Goal: Information Seeking & Learning: Learn about a topic

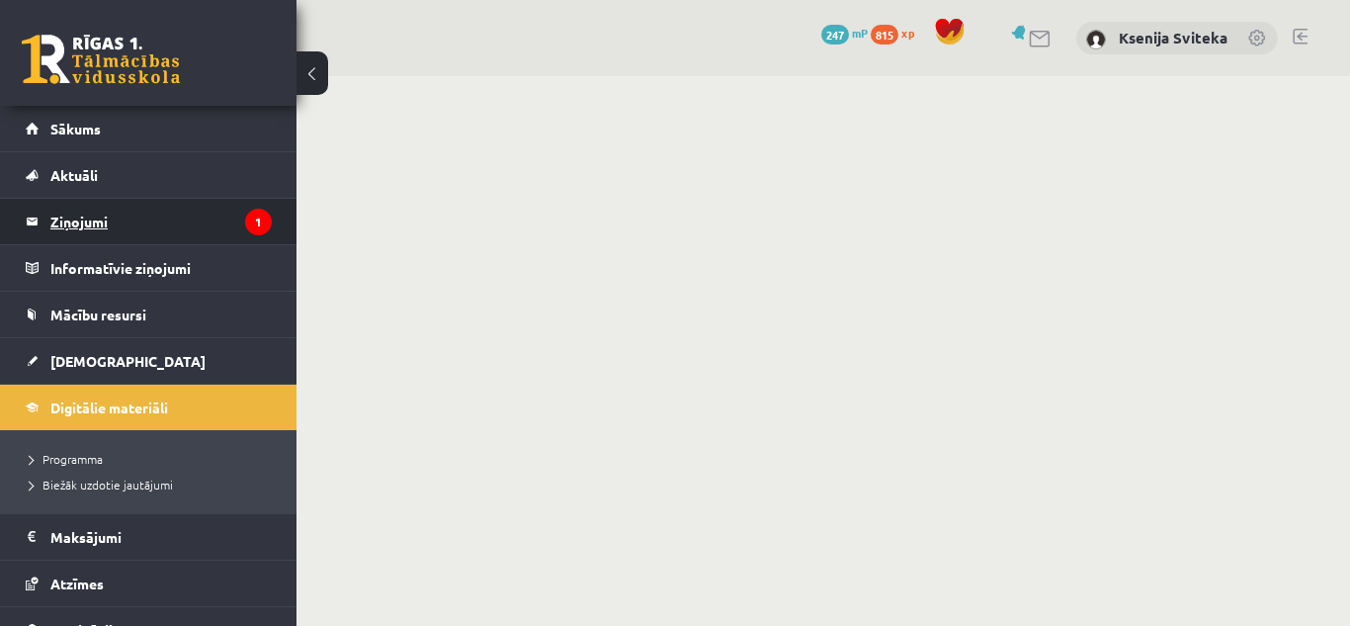
click at [81, 226] on legend "Ziņojumi 1" at bounding box center [160, 221] width 221 height 45
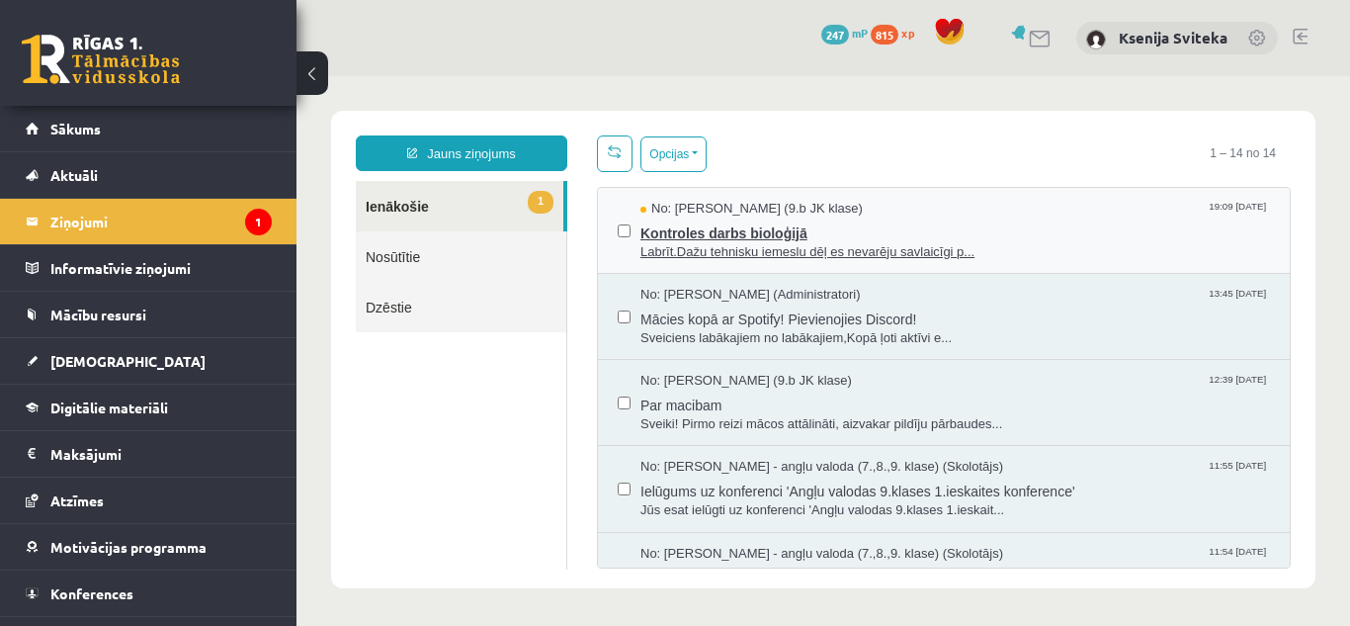
click at [1008, 232] on span "Kontroles darbs bioloģijā" at bounding box center [955, 230] width 630 height 25
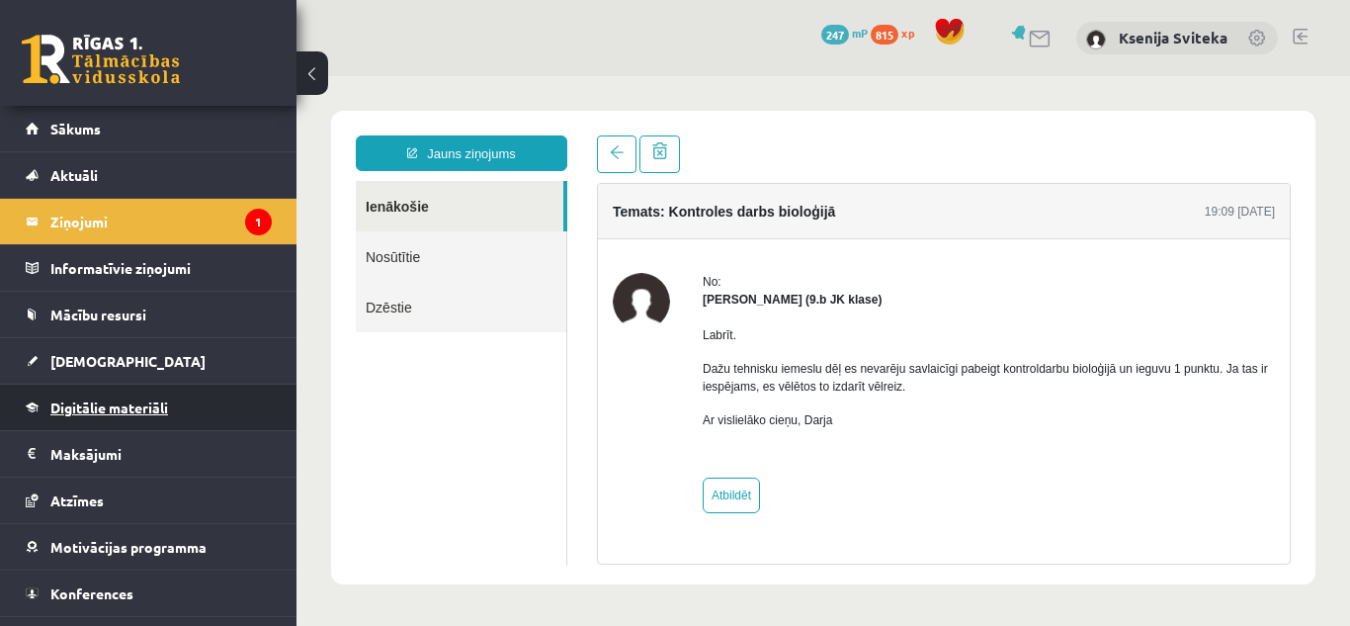
click at [156, 396] on link "Digitālie materiāli" at bounding box center [149, 406] width 246 height 45
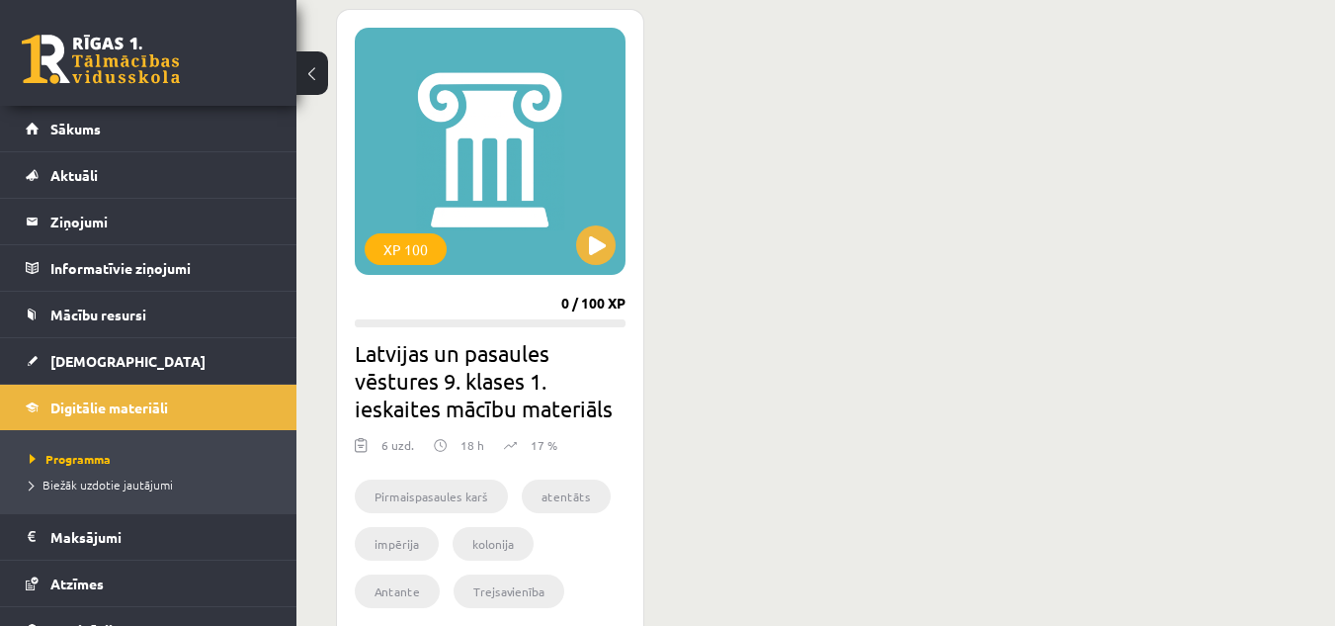
scroll to position [555, 0]
click at [598, 237] on button at bounding box center [596, 244] width 40 height 40
